Goal: Navigation & Orientation: Find specific page/section

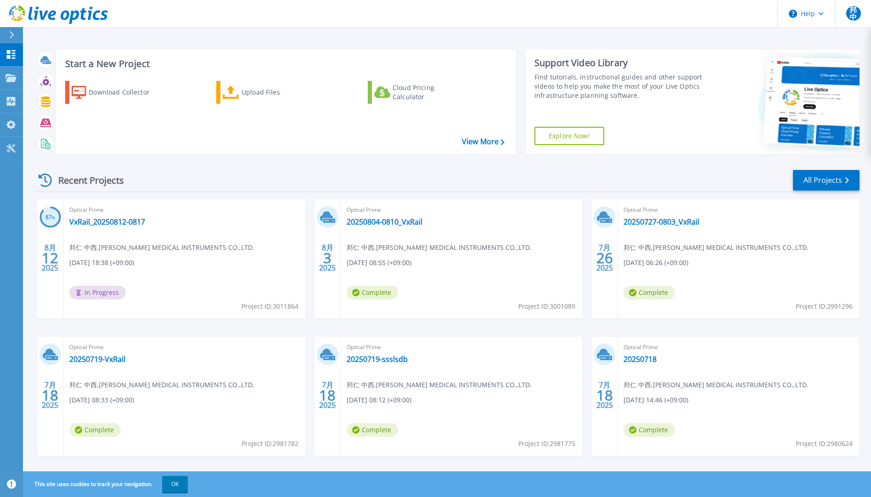
click at [259, 491] on div "This site uses cookies to track your navigation. OK" at bounding box center [435, 484] width 871 height 26
click at [51, 179] on icon at bounding box center [45, 180] width 13 height 13
click at [45, 178] on icon at bounding box center [45, 180] width 13 height 13
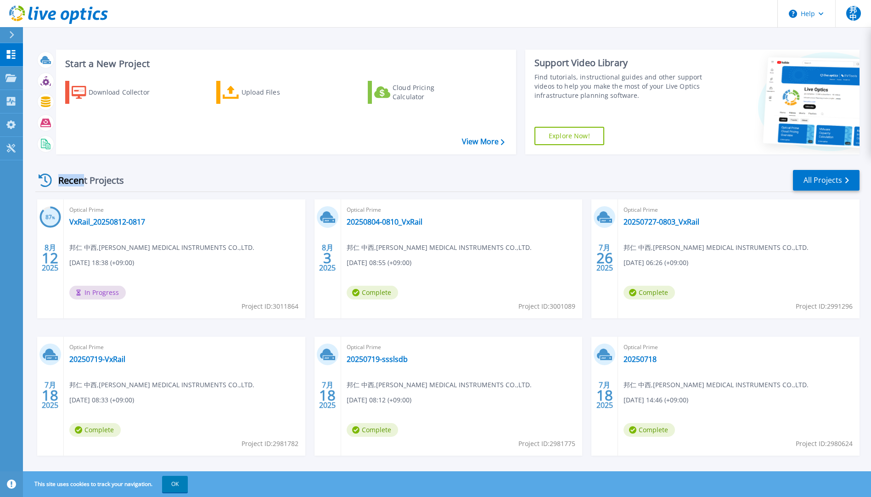
drag, startPoint x: 46, startPoint y: 183, endPoint x: 251, endPoint y: 187, distance: 204.9
click at [251, 187] on div "Recent Projects All Projects" at bounding box center [447, 180] width 824 height 23
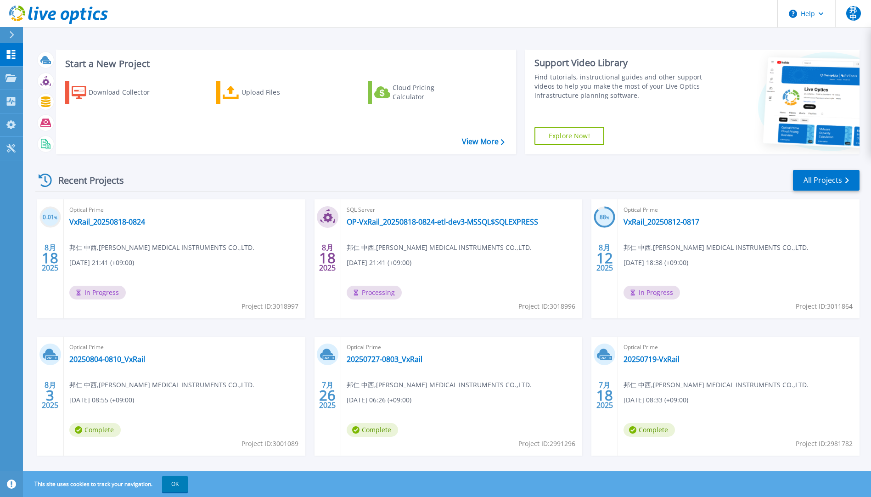
click at [633, 330] on div "0.01 % 8月 18 2025 Optical Prime VxRail_20250818-0824 邦仁 中西 , MURANAKA MEDICAL I…" at bounding box center [444, 336] width 832 height 275
